Goal: Navigation & Orientation: Find specific page/section

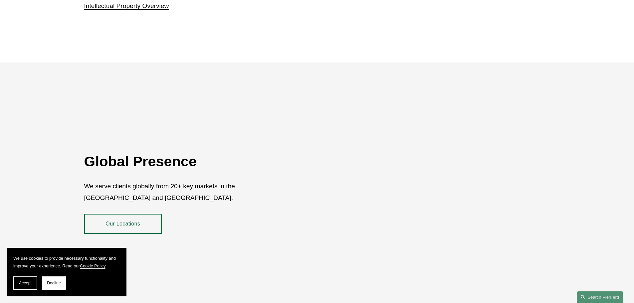
scroll to position [1066, 0]
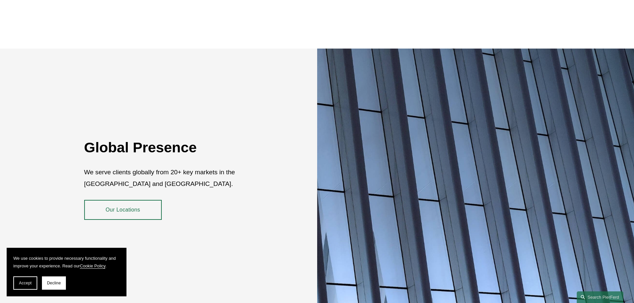
drag, startPoint x: 426, startPoint y: 223, endPoint x: 435, endPoint y: 205, distance: 19.4
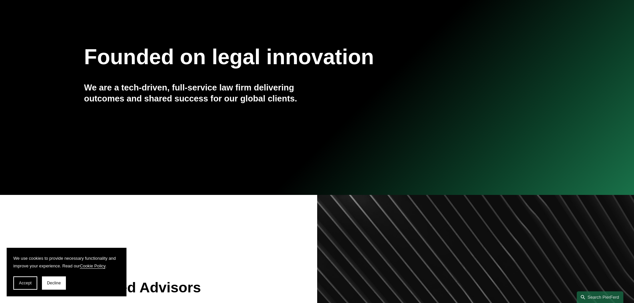
scroll to position [0, 0]
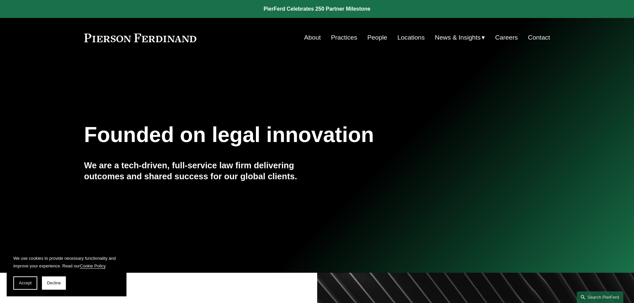
click at [347, 37] on link "Practices" at bounding box center [344, 37] width 26 height 13
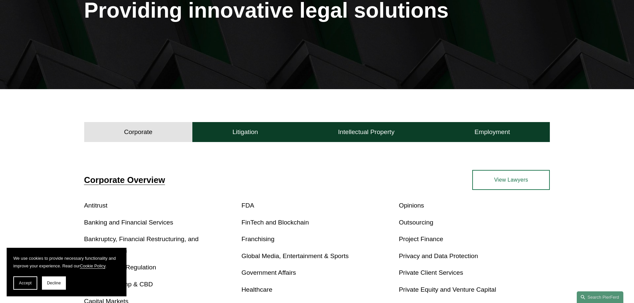
scroll to position [133, 0]
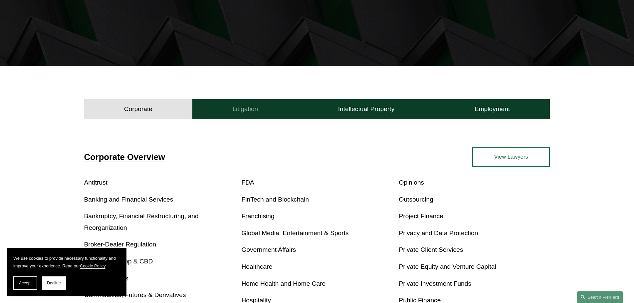
click at [282, 110] on button "Litigation" at bounding box center [245, 109] width 106 height 20
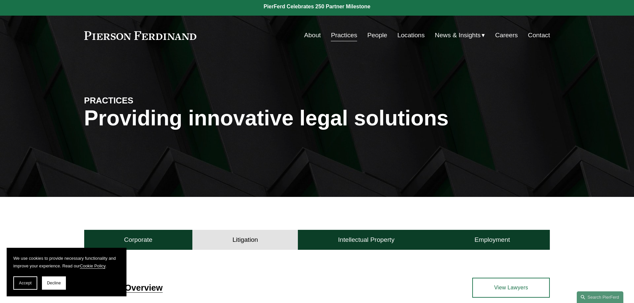
scroll to position [0, 0]
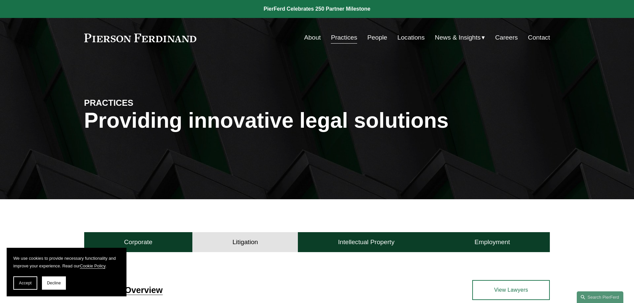
click at [376, 38] on link "People" at bounding box center [378, 37] width 20 height 13
click at [375, 36] on link "People" at bounding box center [378, 37] width 20 height 13
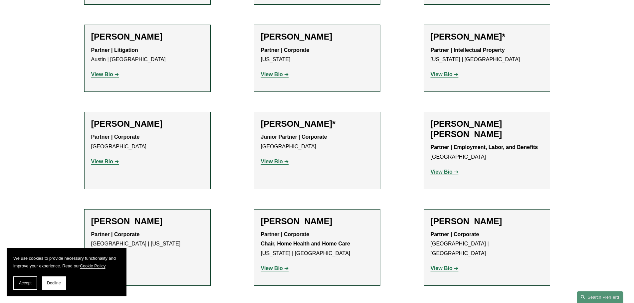
scroll to position [366, 0]
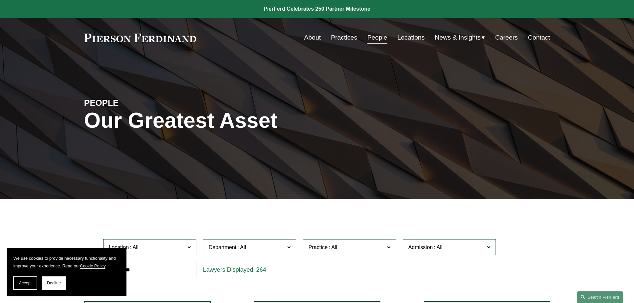
click at [314, 37] on link "About" at bounding box center [312, 37] width 17 height 13
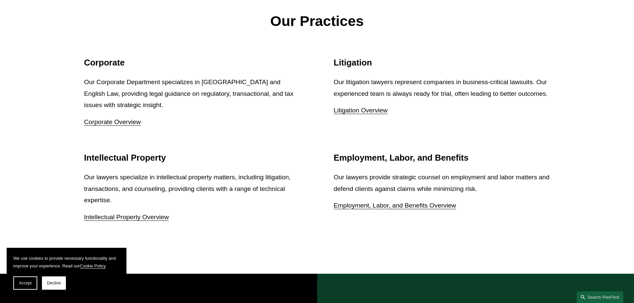
scroll to position [866, 0]
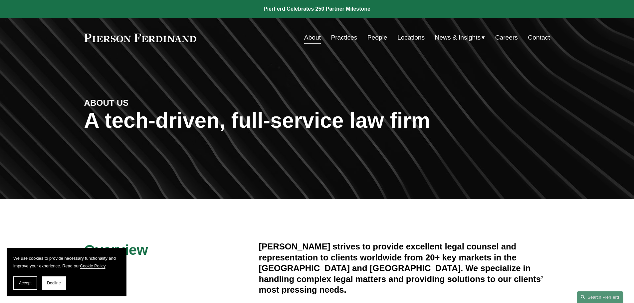
drag, startPoint x: 76, startPoint y: 32, endPoint x: 205, endPoint y: 40, distance: 129.4
click at [205, 40] on div "Skip to Content About Practices People Locations" at bounding box center [317, 37] width 634 height 39
drag, startPoint x: 199, startPoint y: 36, endPoint x: 171, endPoint y: 39, distance: 28.8
click at [169, 38] on div "About Practices People Locations News & Insights News" at bounding box center [317, 37] width 466 height 13
drag, startPoint x: 198, startPoint y: 39, endPoint x: 107, endPoint y: 41, distance: 91.9
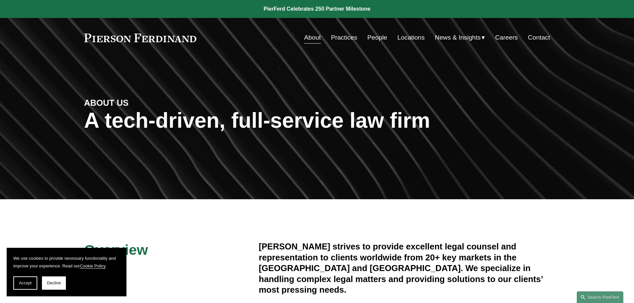
click at [107, 41] on div "About Practices People Locations News & Insights News" at bounding box center [317, 37] width 466 height 13
